Goal: Information Seeking & Learning: Learn about a topic

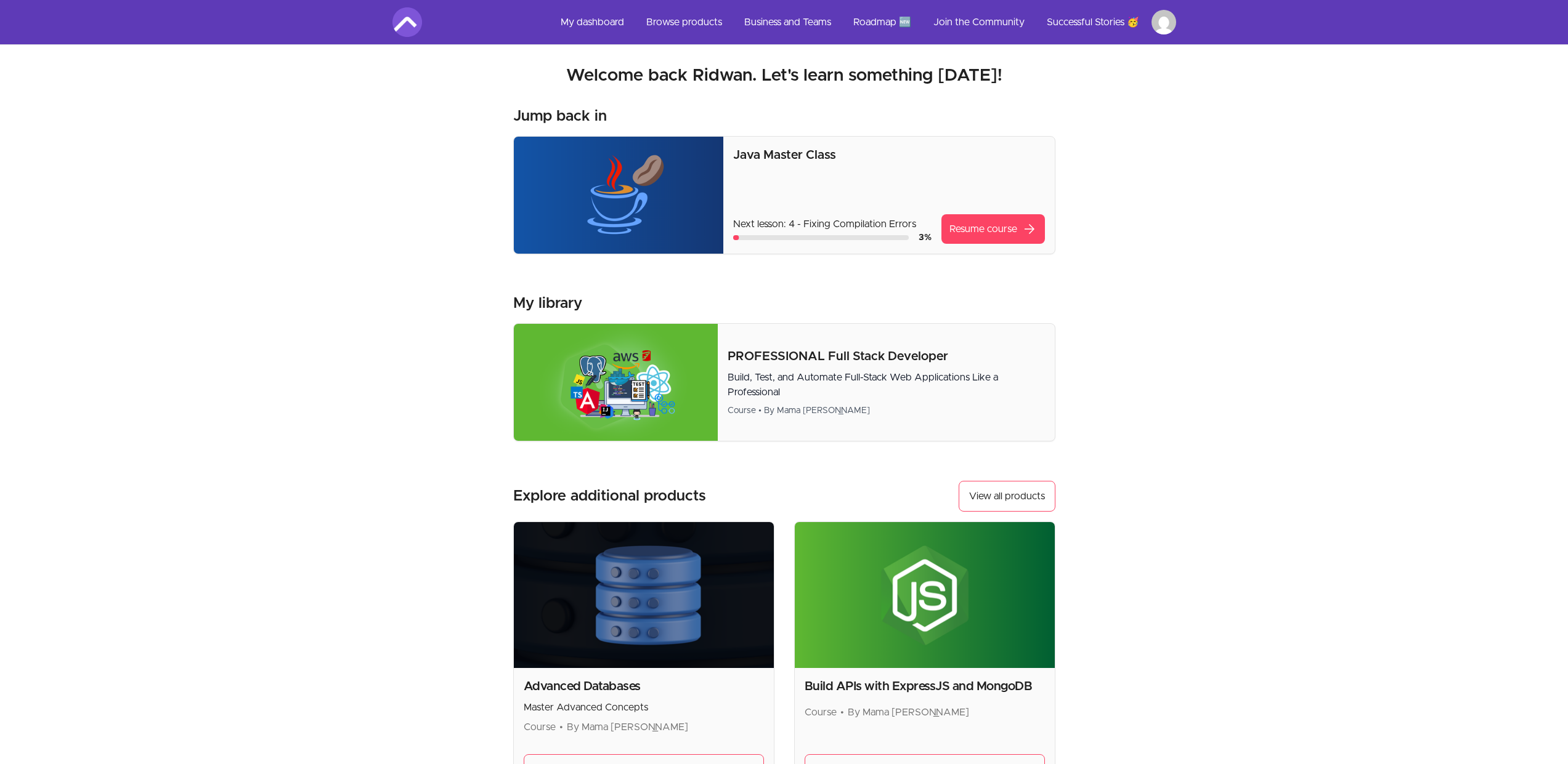
click at [711, 170] on img at bounding box center [619, 195] width 211 height 117
click at [972, 220] on link "Resume course arrow_forward" at bounding box center [993, 229] width 104 height 29
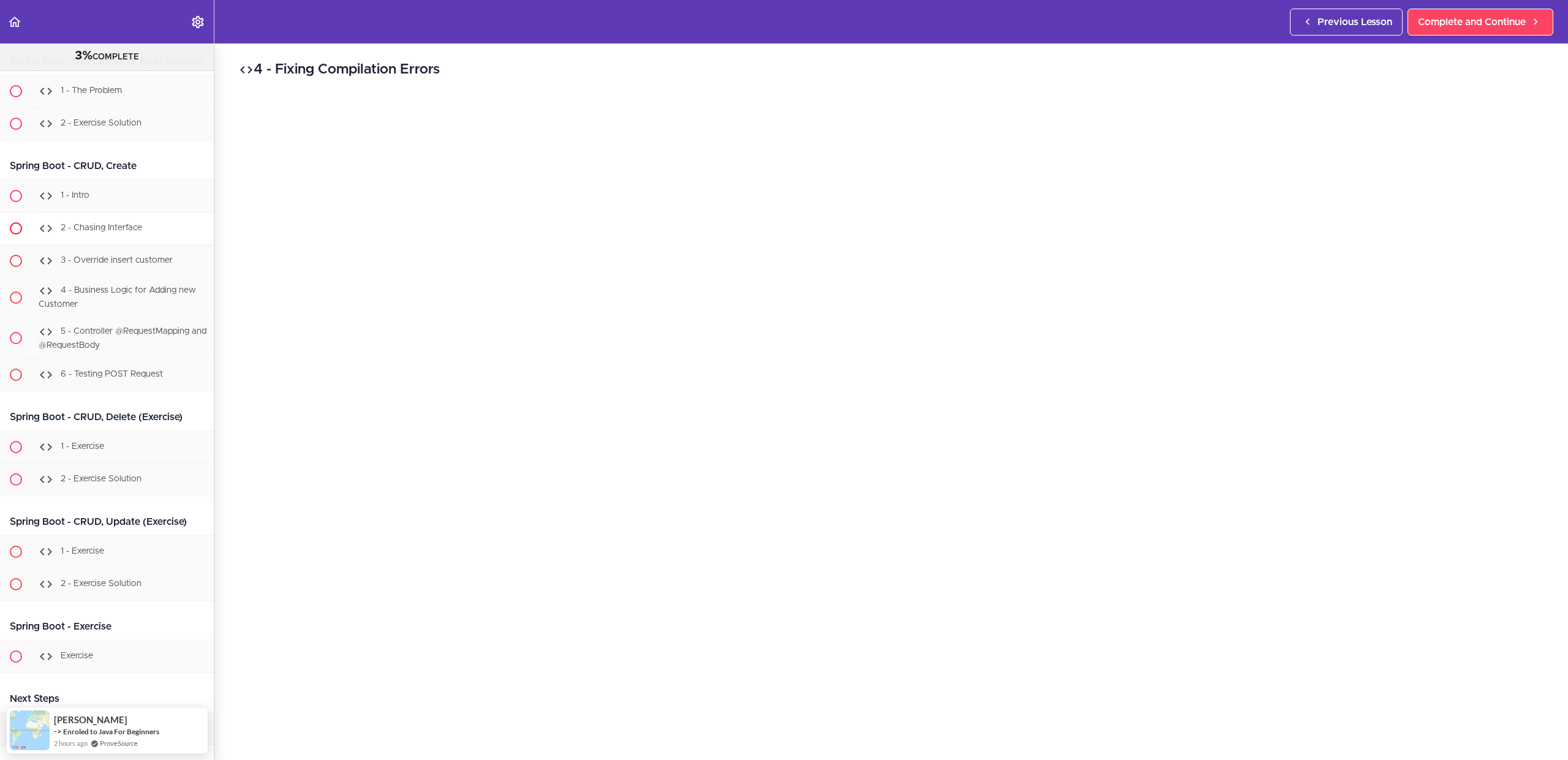
scroll to position [14219, 0]
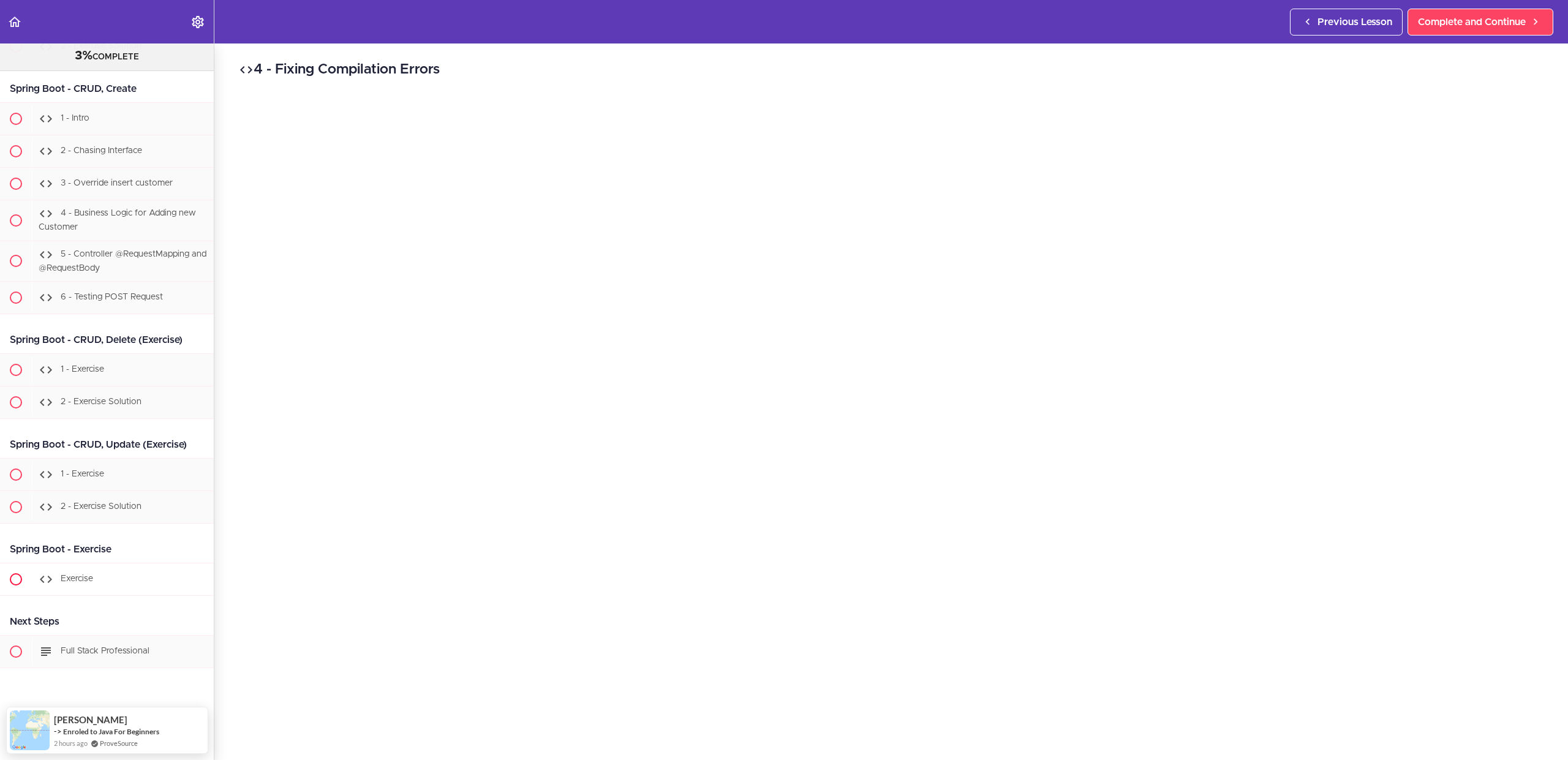
drag, startPoint x: 8, startPoint y: 156, endPoint x: 161, endPoint y: 575, distance: 446.1
copy div "Course Intro 1 - Intro 2 - Practice Practice Practice 3 - Textbook 4 - Discord …"
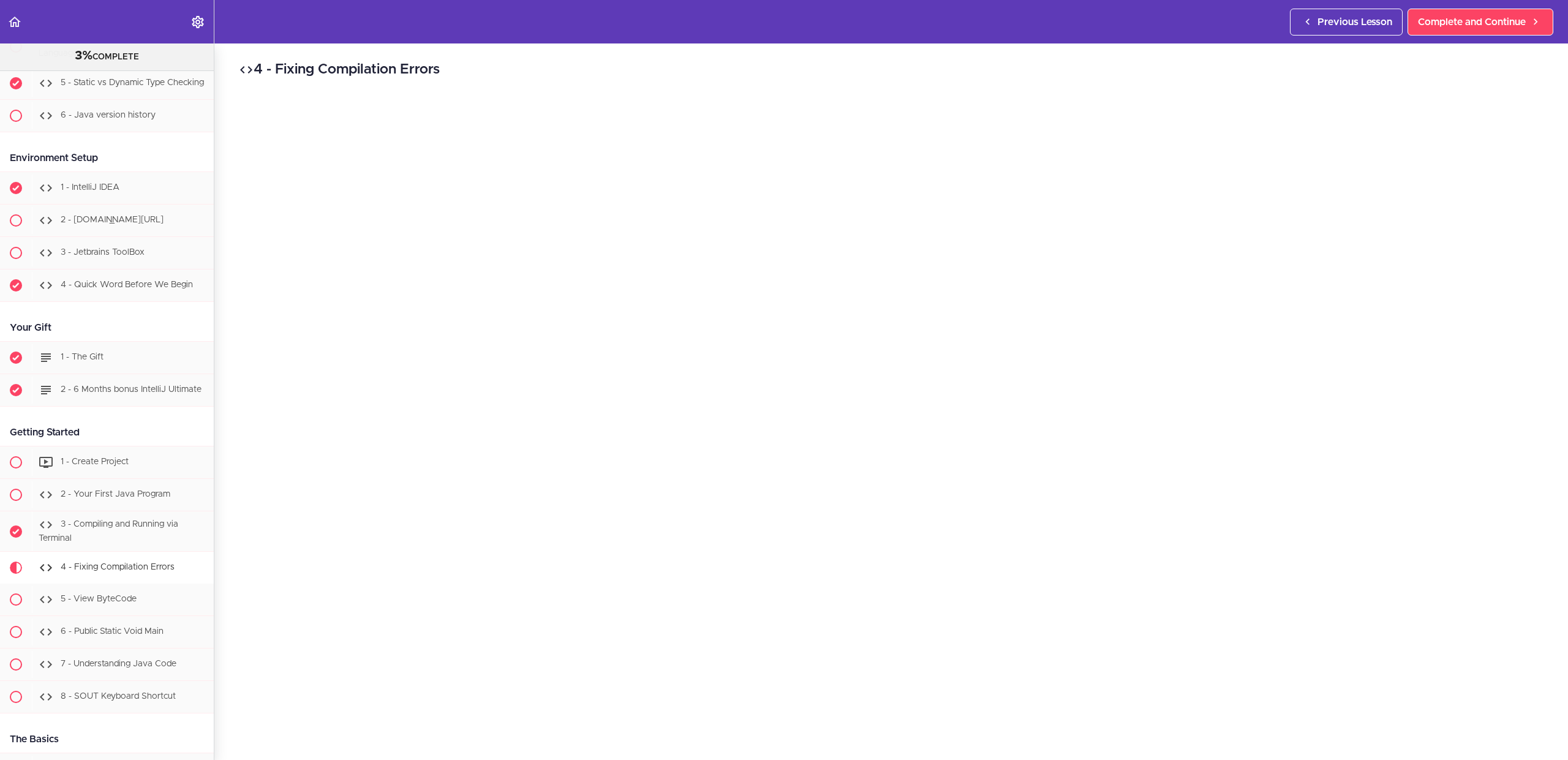
scroll to position [914, 0]
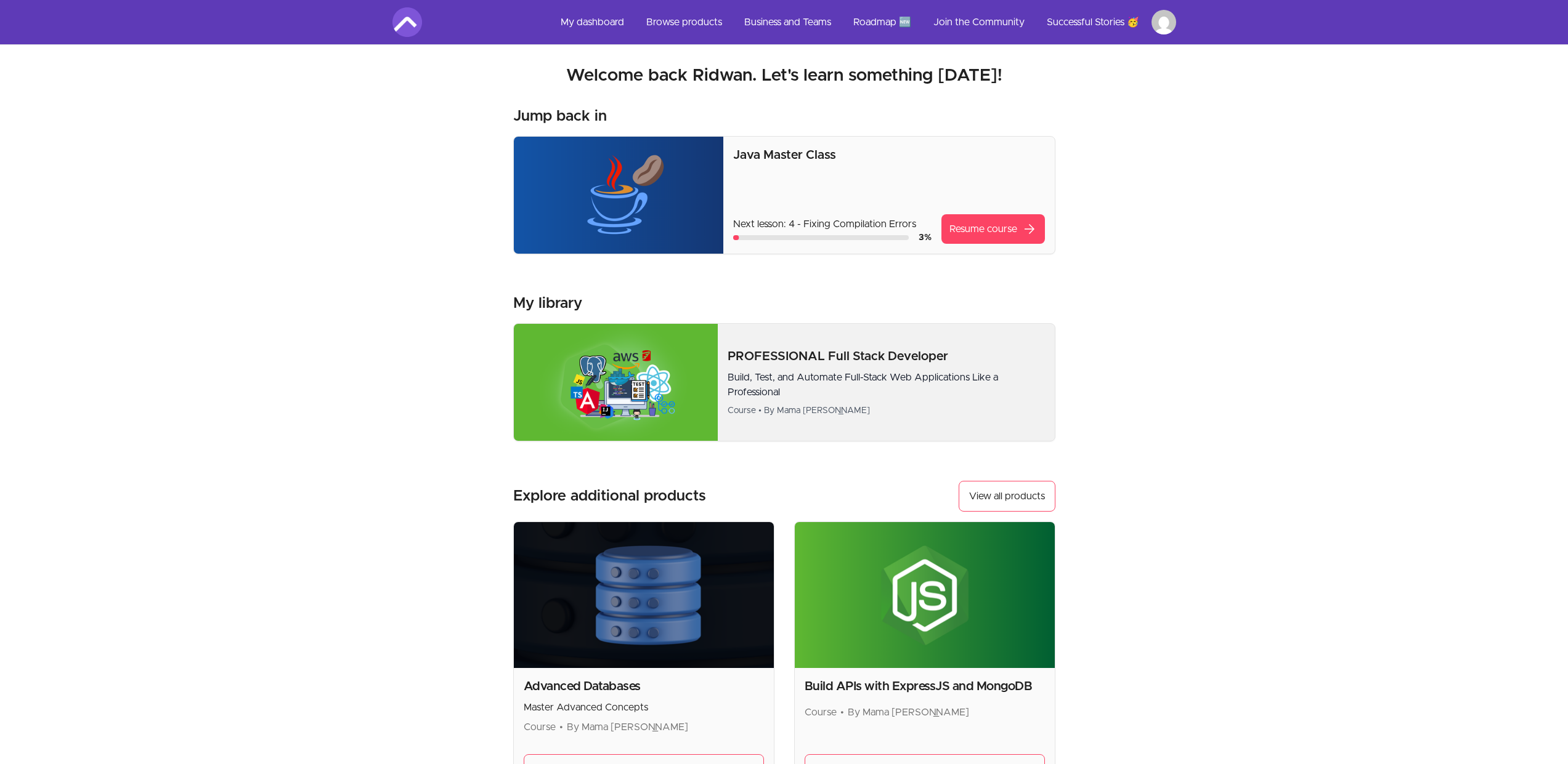
click at [801, 358] on p "PROFESSIONAL Full Stack Developer" at bounding box center [885, 357] width 317 height 18
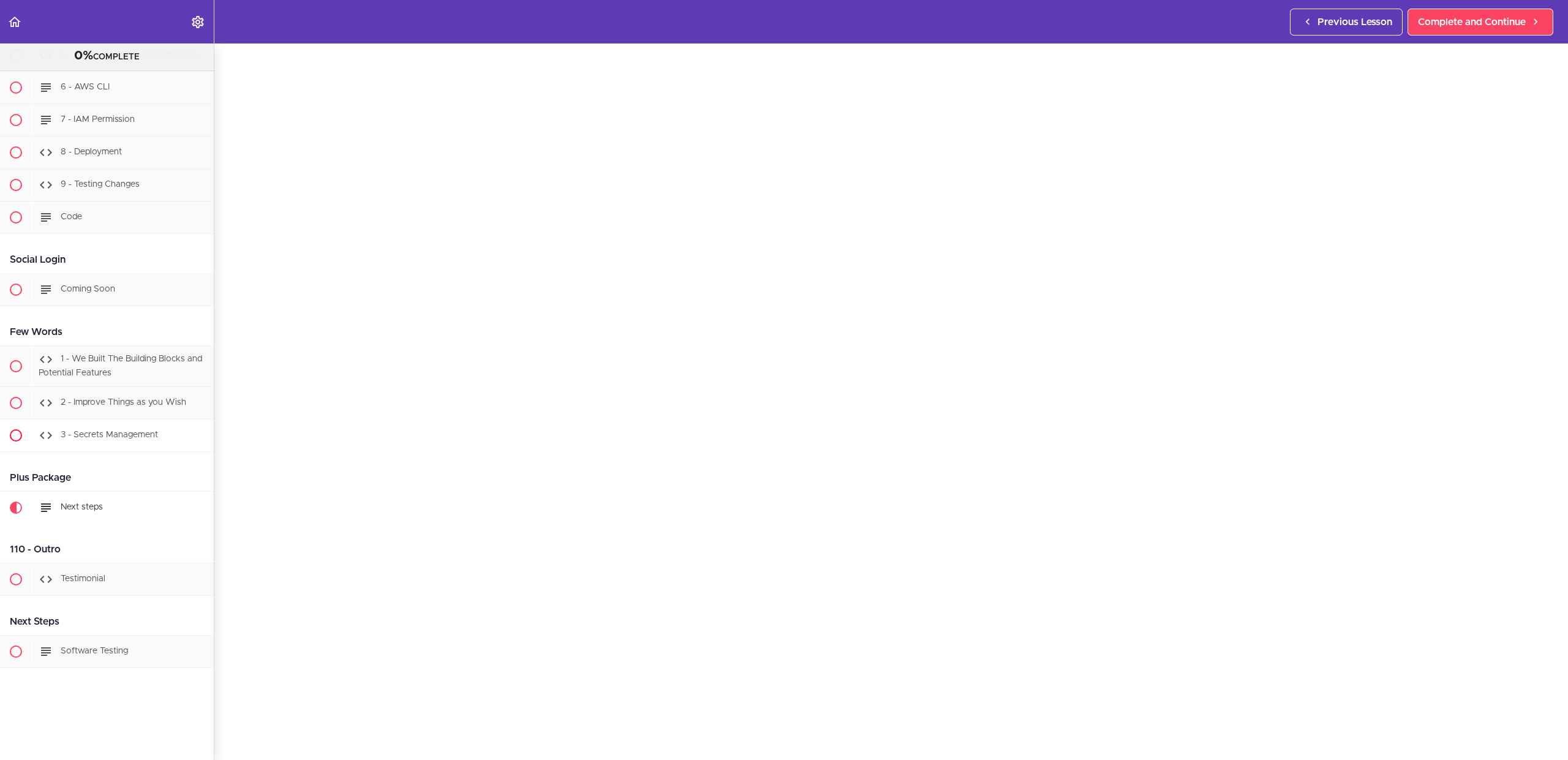
scroll to position [31058, 0]
drag, startPoint x: 5, startPoint y: 315, endPoint x: 159, endPoint y: 434, distance: 194.6
copy div "TODO's 1 - Practise as I teach 2 - Discord 3 - Linkedin 4 - Textbook 5 - Exerci…"
